Goal: Check status: Check status

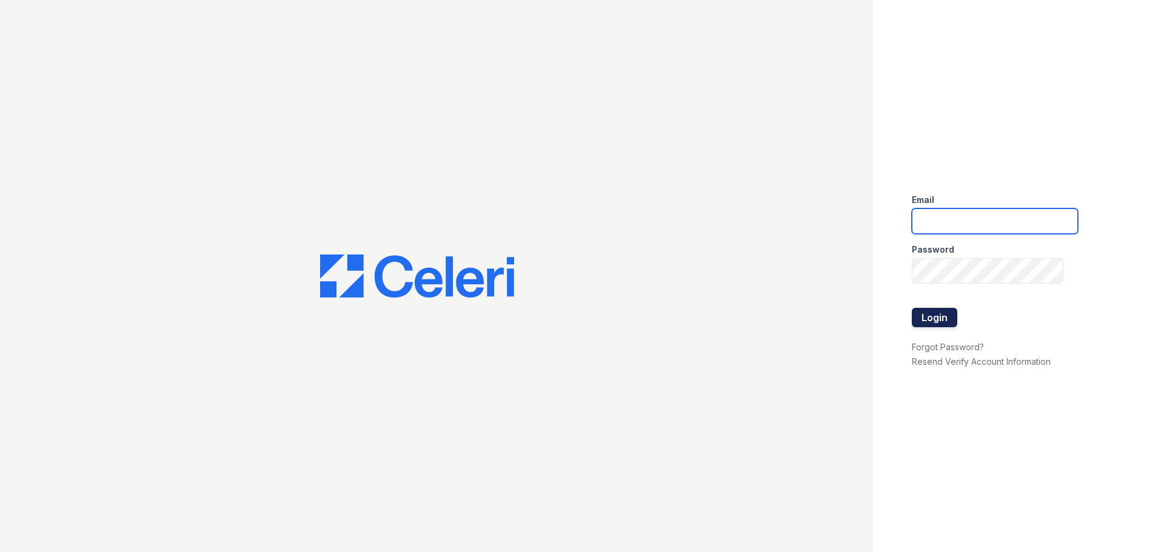
type input "[EMAIL_ADDRESS][DOMAIN_NAME]"
click at [918, 318] on button "Login" at bounding box center [934, 317] width 45 height 19
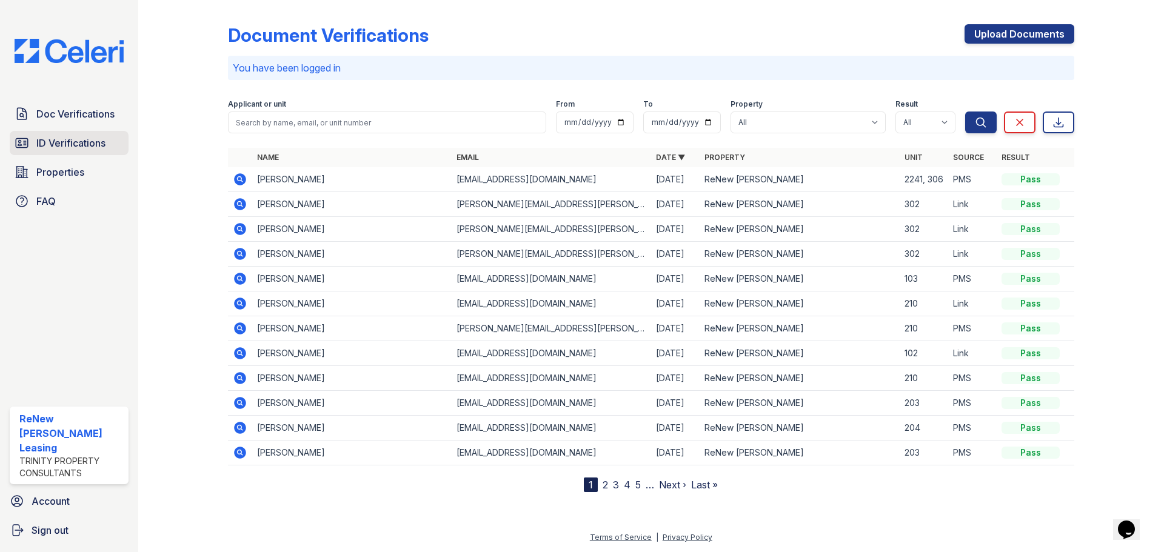
drag, startPoint x: 99, startPoint y: 137, endPoint x: 104, endPoint y: 141, distance: 6.4
click at [99, 137] on span "ID Verifications" at bounding box center [70, 143] width 69 height 15
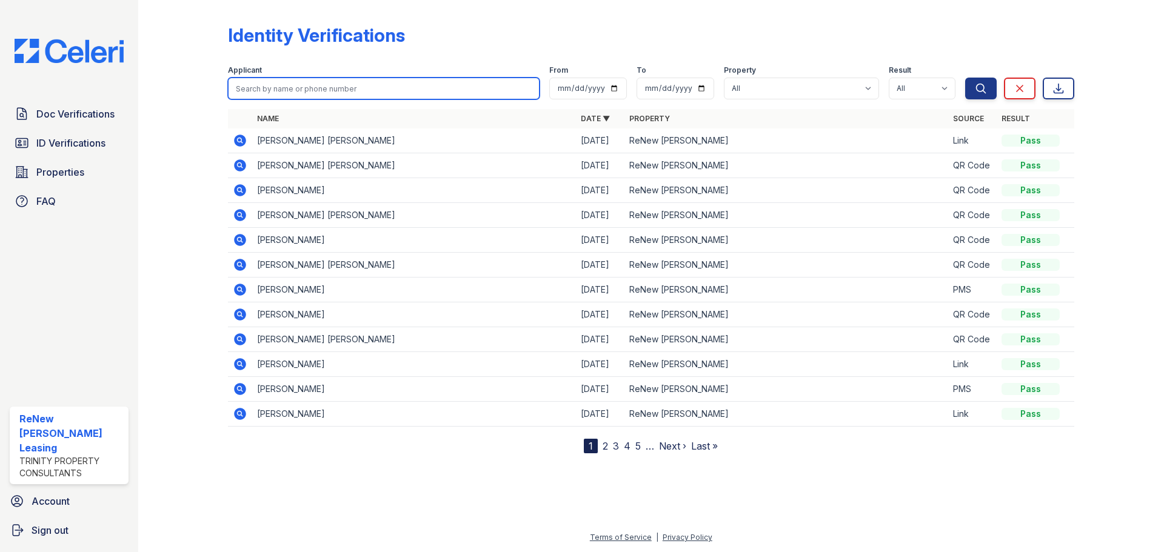
click at [294, 91] on input "search" at bounding box center [384, 89] width 312 height 22
type input "lidia"
click at [965, 78] on button "Search" at bounding box center [981, 89] width 32 height 22
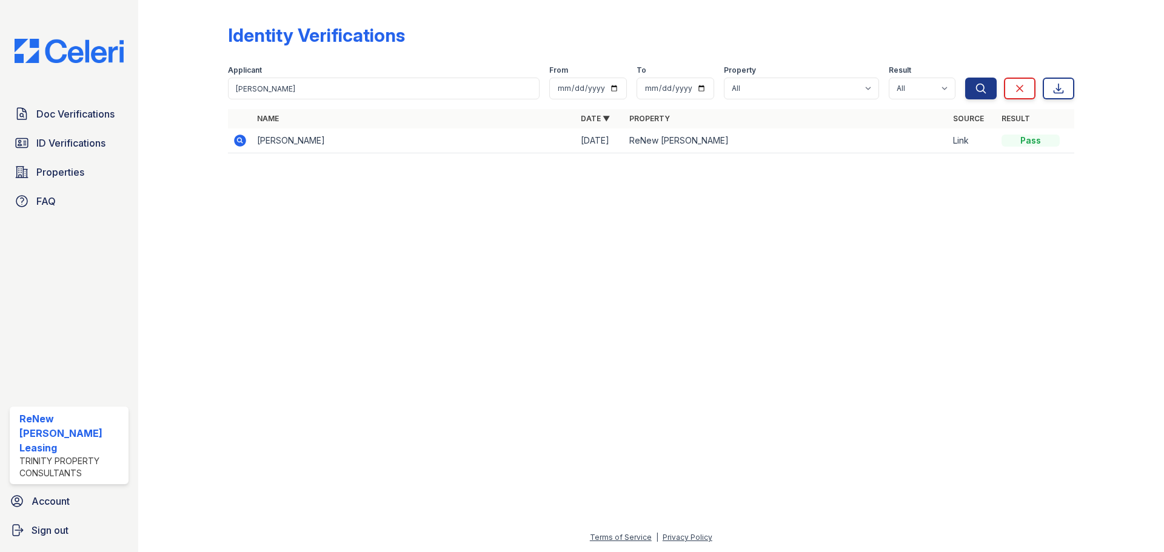
click at [242, 141] on icon at bounding box center [240, 141] width 12 height 12
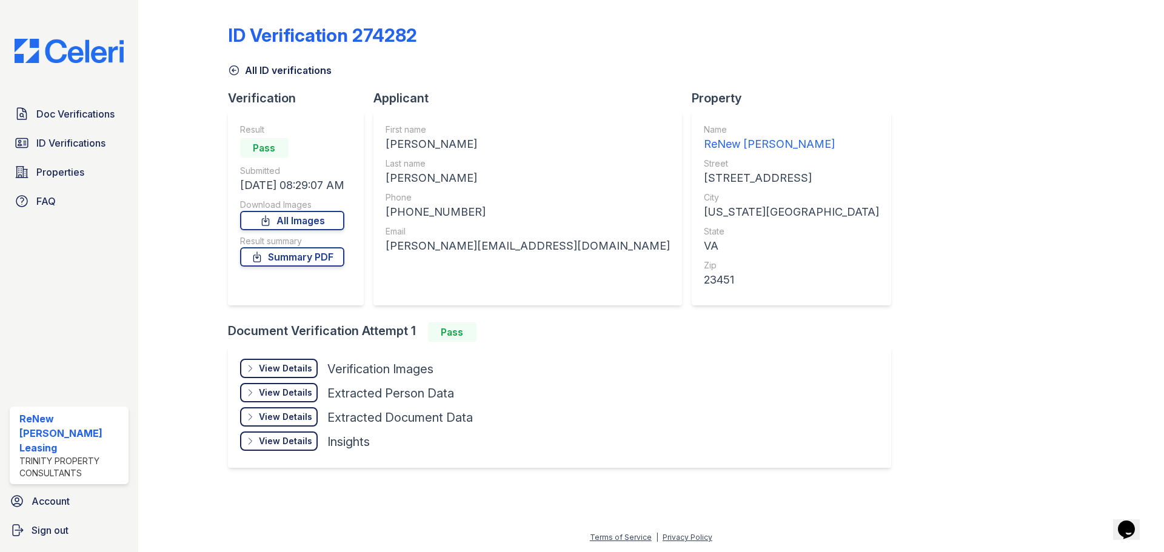
click at [302, 368] on div "View Details" at bounding box center [285, 368] width 53 height 12
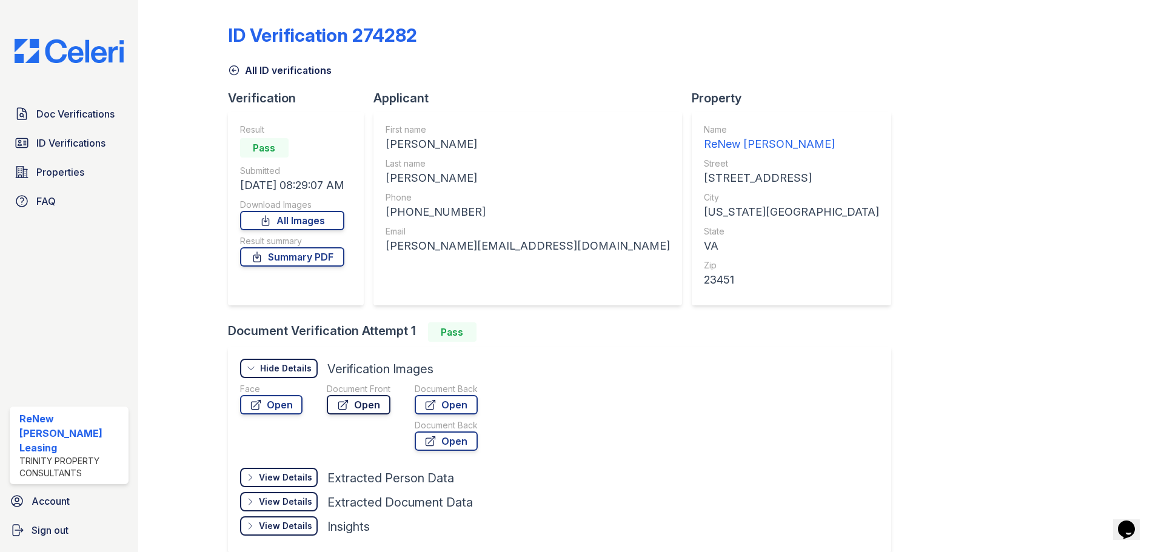
click at [361, 408] on link "Open" at bounding box center [359, 404] width 64 height 19
